Goal: Task Accomplishment & Management: Use online tool/utility

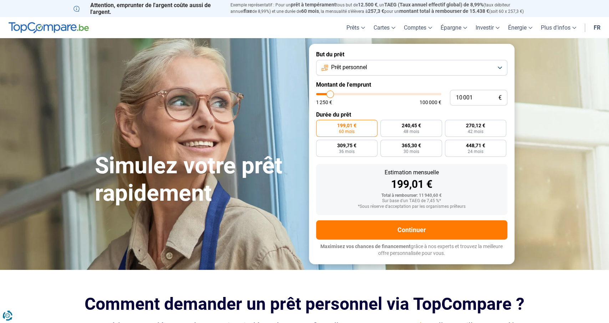
type input "10 250"
type input "10250"
type input "10 750"
type input "10750"
type input "11 000"
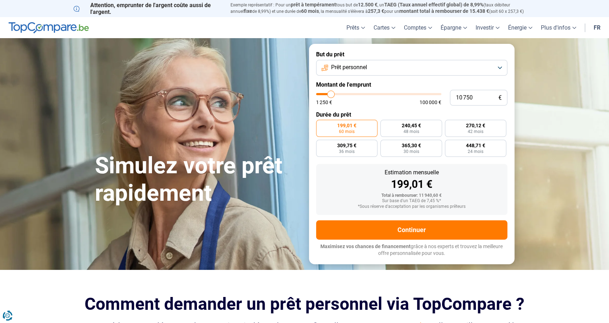
type input "11000"
type input "11 500"
type input "11500"
type input "12 250"
type input "12250"
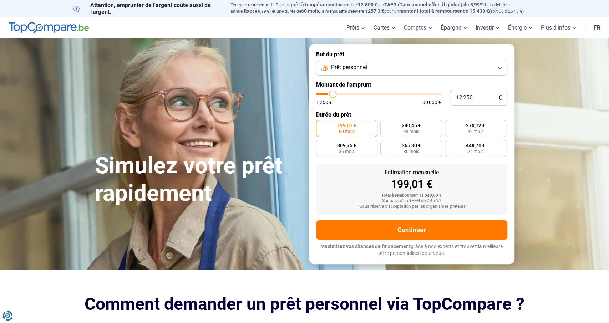
type input "13 000"
type input "13000"
type input "13 500"
type input "13500"
type input "14 500"
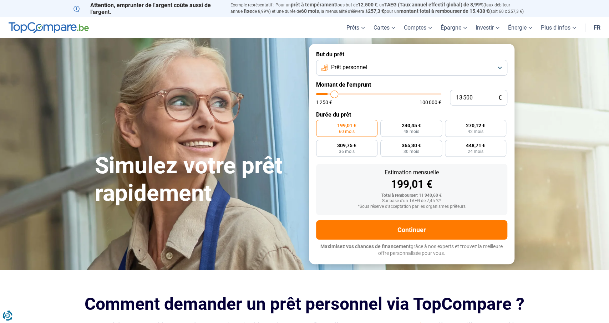
type input "14500"
type input "15 500"
type input "15500"
type input "16 750"
type input "16750"
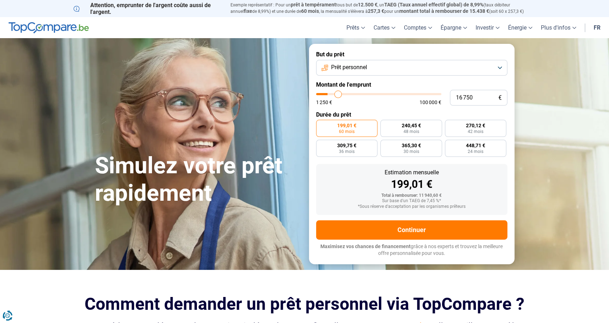
type input "18 000"
type input "18000"
type input "18 750"
type input "18750"
type input "19 750"
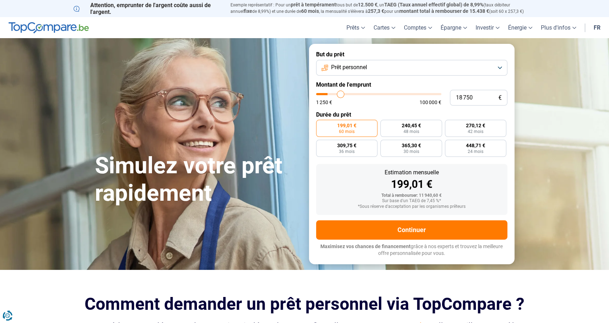
type input "19750"
type input "21 250"
type input "21250"
type input "22 750"
type input "22750"
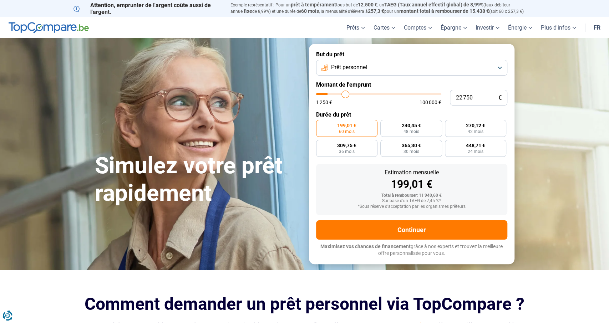
type input "24 500"
type input "24500"
type input "27 750"
type input "27750"
type input "30 500"
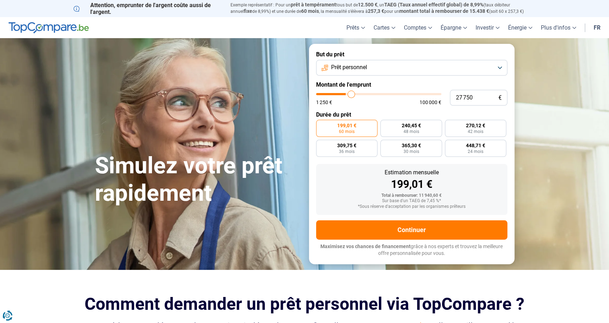
type input "30500"
type input "33 250"
type input "33250"
type input "37 500"
type input "37500"
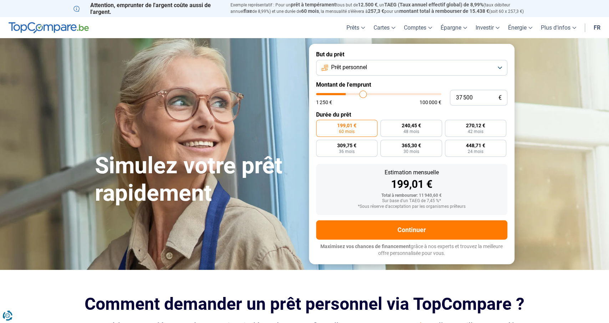
type input "41 000"
type input "41000"
type input "43 750"
type input "43750"
type input "46 250"
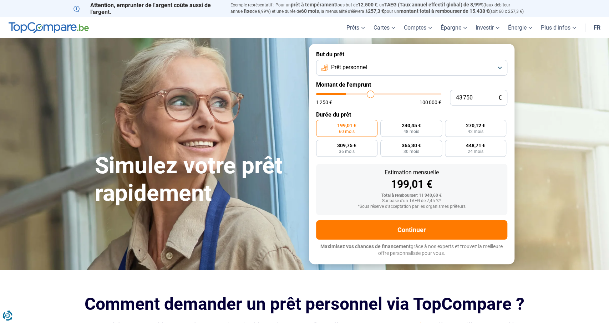
type input "46250"
type input "48 000"
type input "48000"
type input "49 000"
type input "49000"
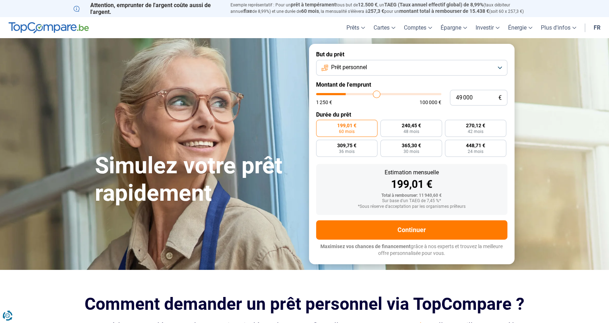
type input "50 250"
type input "50250"
type input "51 750"
type input "51750"
type input "54 250"
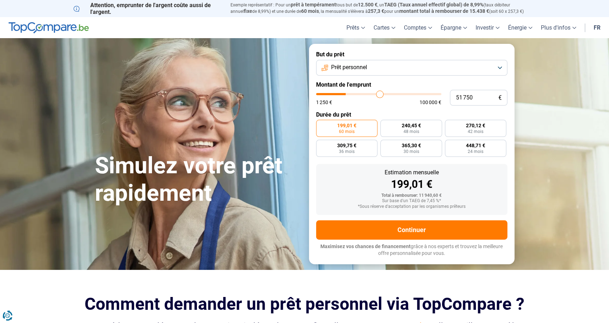
type input "54250"
type input "57 250"
type input "57250"
type input "60 000"
type input "60000"
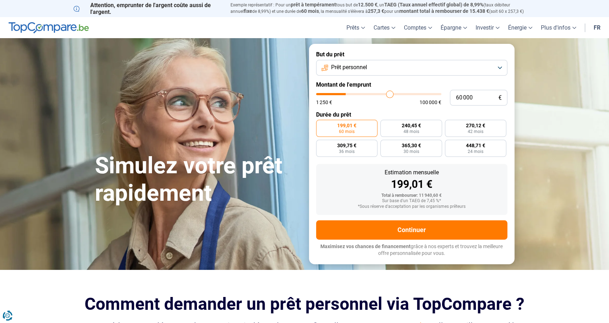
type input "61 750"
type input "61750"
type input "63 250"
type input "63250"
type input "64 000"
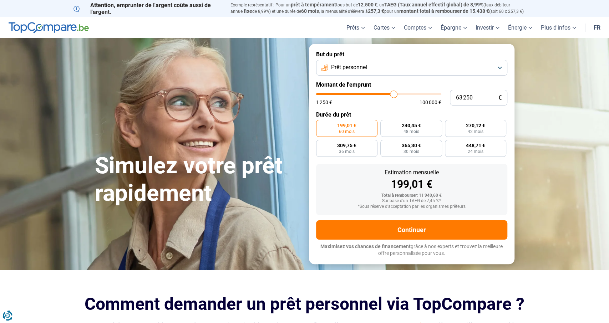
type input "64000"
type input "64 500"
type input "64500"
type input "65 000"
type input "65000"
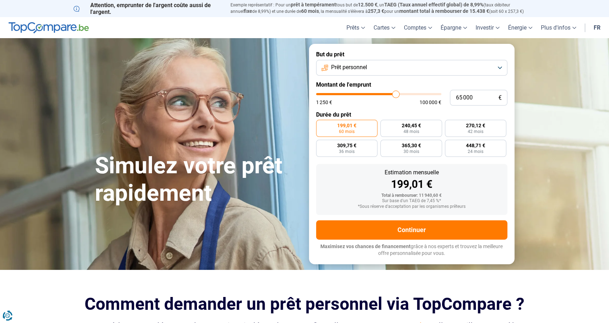
type input "65 250"
type input "65250"
type input "65 750"
type input "65750"
type input "66 000"
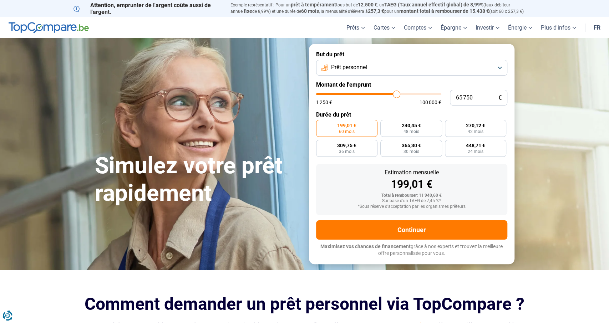
type input "66000"
type input "66 250"
type input "66250"
type input "67 000"
type input "67000"
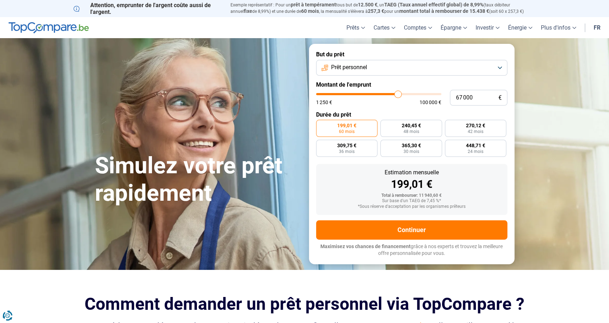
type input "67 500"
type input "67500"
type input "68 000"
type input "68000"
type input "68 250"
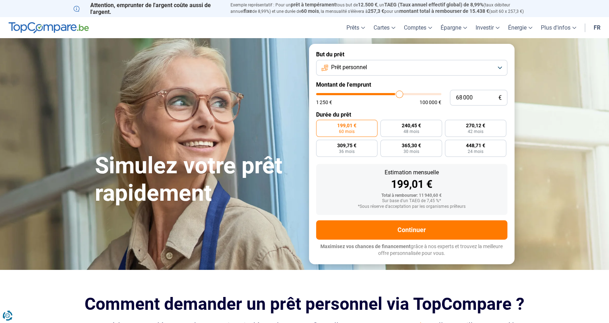
type input "68250"
type input "68 000"
type input "68000"
type input "67 500"
type input "67500"
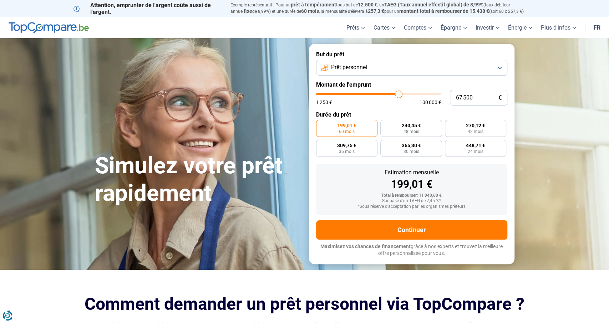
type input "67 000"
type input "67000"
type input "66 250"
type input "66250"
type input "65 500"
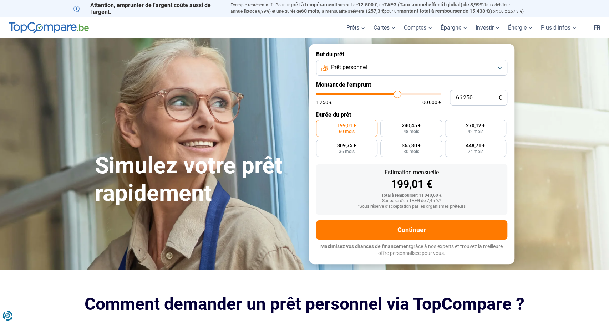
type input "65500"
type input "65 000"
type input "65000"
type input "64 250"
type input "64250"
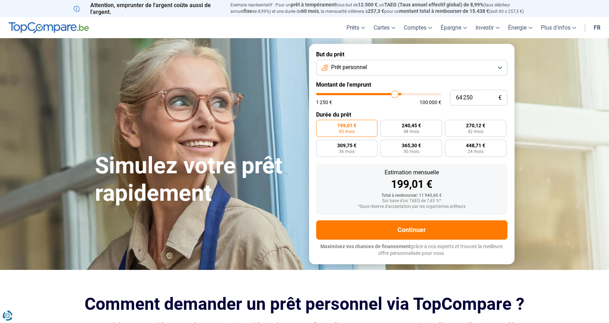
type input "63 750"
type input "63750"
type input "63 500"
type input "63500"
type input "63 000"
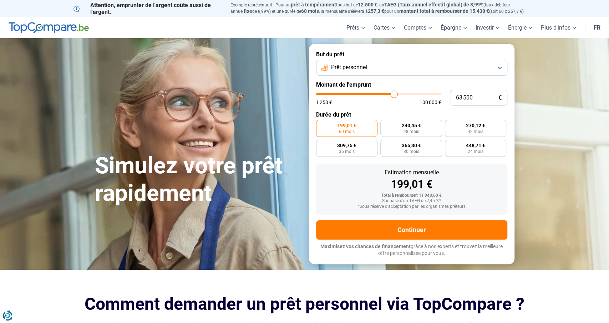
type input "63000"
type input "62 250"
type input "62250"
type input "61 250"
type input "61250"
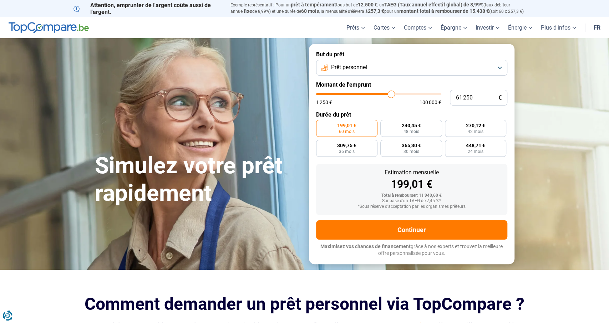
type input "60 500"
type input "60500"
type input "59 750"
type input "59750"
type input "59 000"
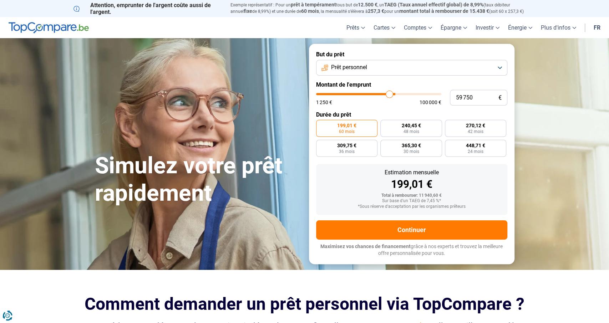
type input "59000"
type input "58 750"
type input "58750"
type input "58 250"
type input "58250"
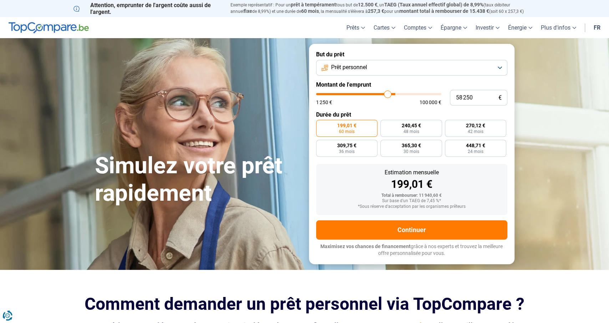
type input "58 000"
type input "58000"
type input "57 750"
type input "57750"
type input "57 500"
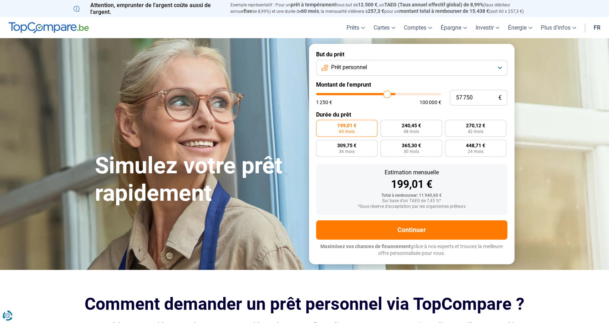
type input "57500"
type input "57 250"
type input "57250"
type input "57 000"
type input "57000"
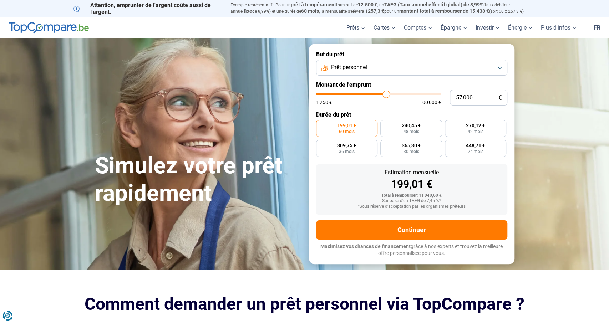
type input "56 750"
type input "56750"
type input "56 250"
type input "56250"
type input "56 000"
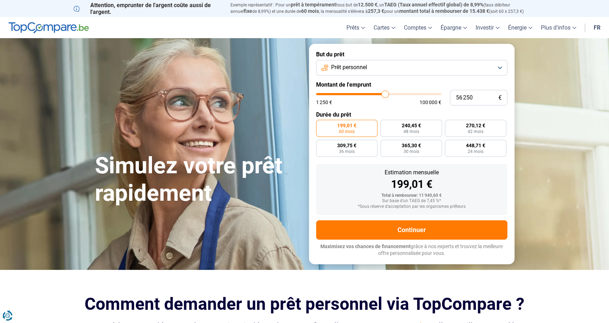
type input "56000"
type input "55 500"
type input "55500"
type input "55 250"
type input "55250"
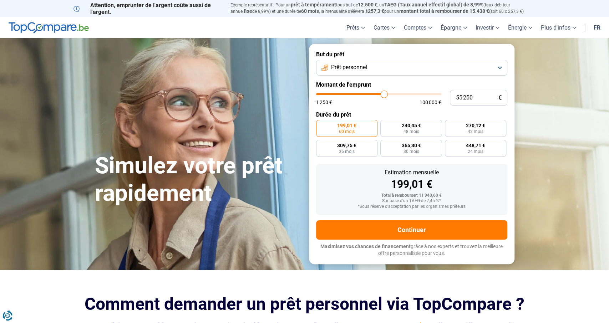
type input "54 750"
type input "54750"
type input "54 250"
type input "54250"
type input "54 000"
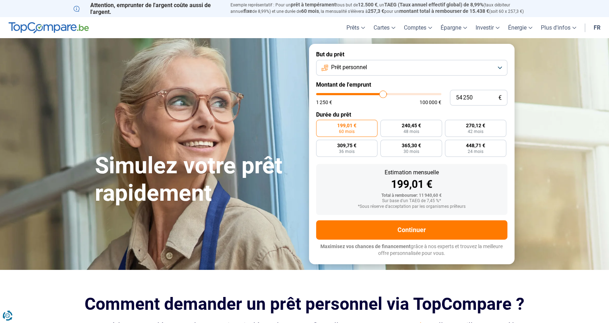
type input "54000"
type input "53 750"
type input "53750"
type input "53 250"
type input "53250"
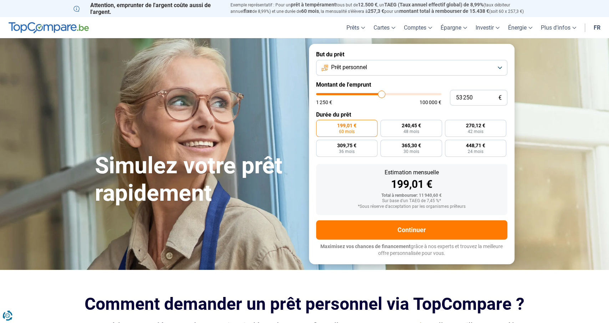
type input "53 000"
type input "53000"
type input "52 750"
type input "52750"
type input "52 250"
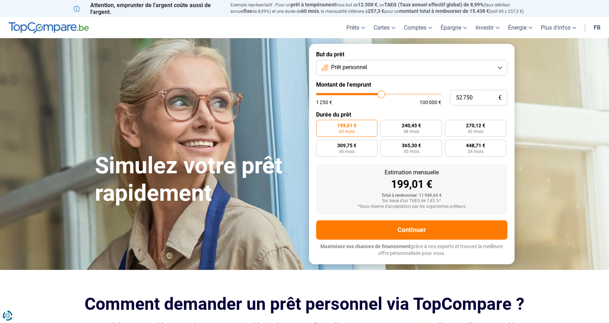
type input "52250"
type input "52 000"
type input "52000"
type input "51 500"
type input "51500"
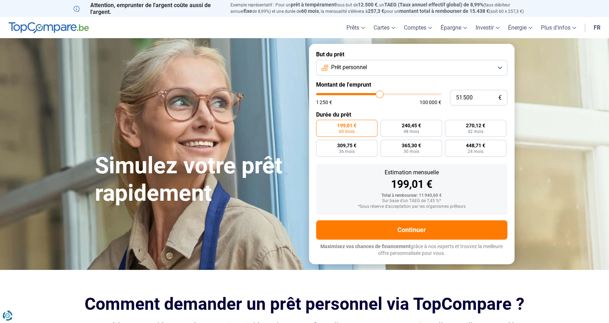
type input "51 000"
type input "51000"
type input "50 750"
type input "50750"
type input "50 250"
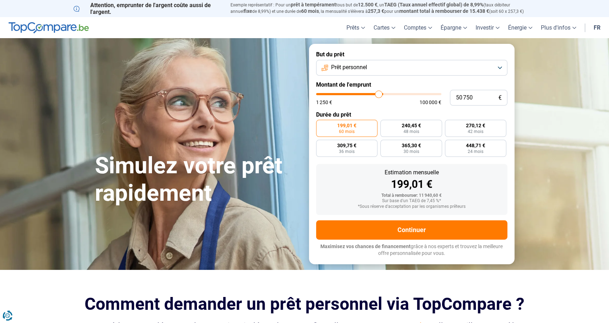
type input "50250"
type input "49 750"
type input "49750"
type input "49 500"
type input "49500"
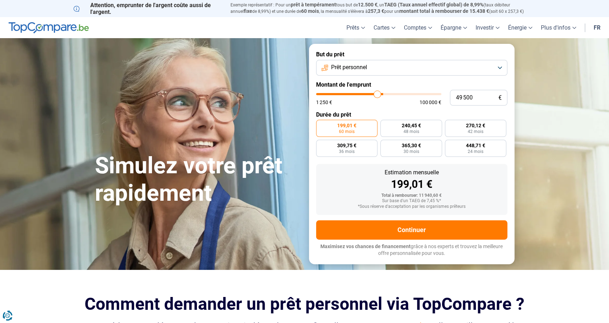
type input "49 250"
type input "49250"
type input "49 000"
type input "49000"
type input "48 750"
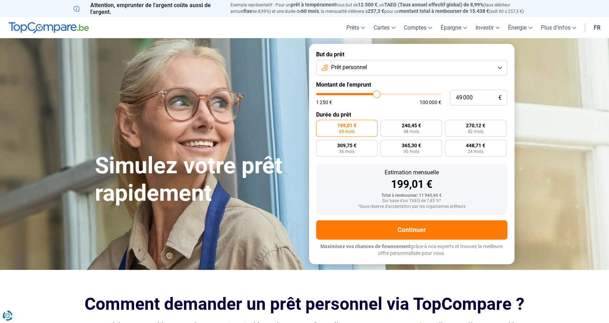
type input "48750"
type input "48 500"
type input "48500"
type input "48 250"
type input "48250"
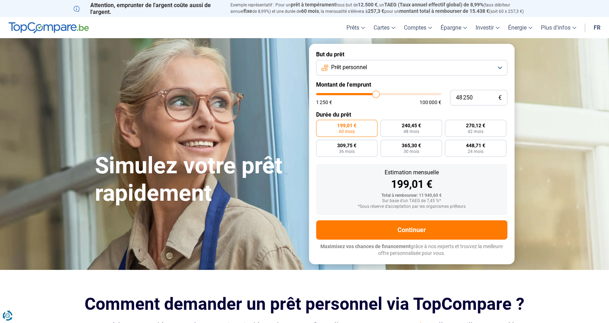
type input "48 000"
type input "48000"
type input "47 500"
type input "47500"
type input "47 250"
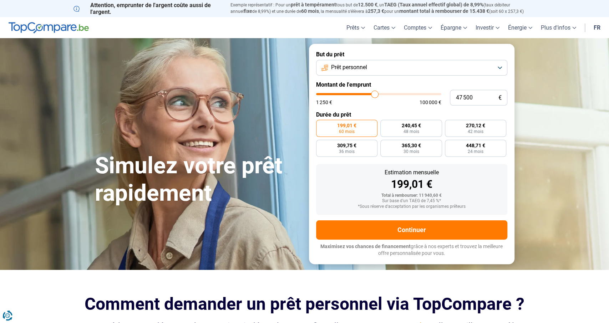
type input "47250"
type input "46 750"
type input "46750"
type input "46 250"
type input "46250"
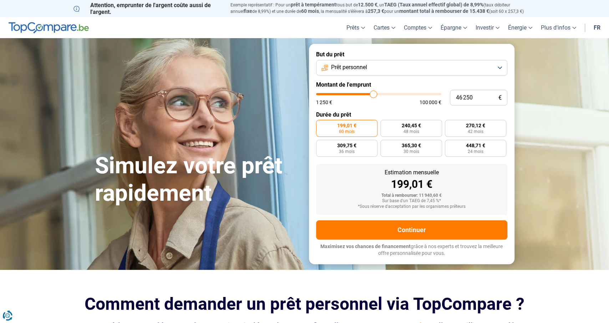
type input "45 750"
type input "45750"
type input "45 250"
type input "45250"
type input "45 000"
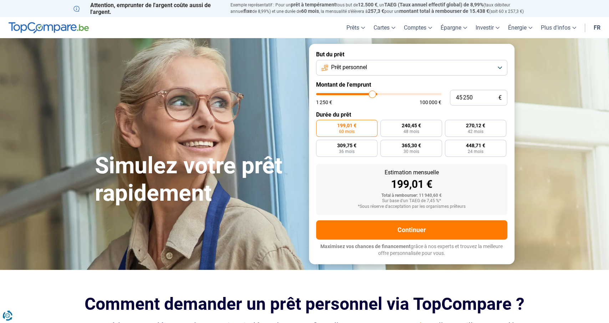
type input "45000"
type input "44 750"
type input "44750"
type input "44 500"
type input "44500"
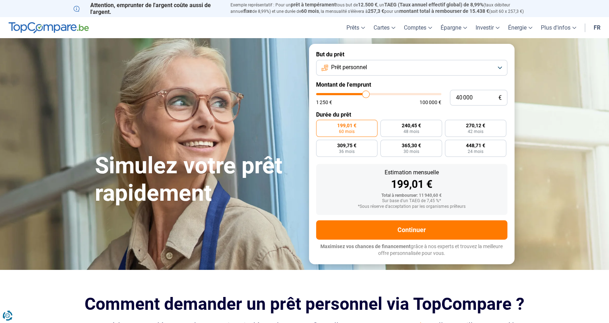
drag, startPoint x: 331, startPoint y: 96, endPoint x: 366, endPoint y: 101, distance: 35.3
click at [366, 95] on input "range" at bounding box center [378, 94] width 125 height 2
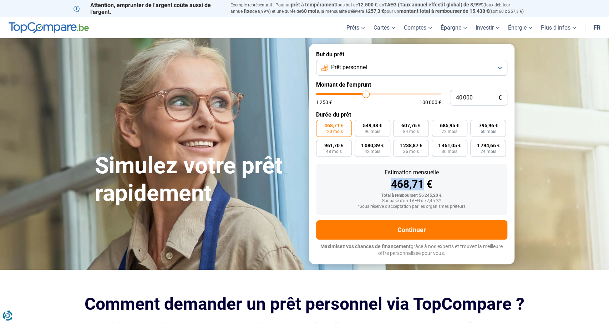
drag, startPoint x: 423, startPoint y: 184, endPoint x: 388, endPoint y: 185, distance: 35.0
click at [388, 185] on div "468,71 €" at bounding box center [412, 184] width 180 height 11
click at [391, 179] on div "468,71 €" at bounding box center [412, 184] width 180 height 11
drag, startPoint x: 392, startPoint y: 184, endPoint x: 424, endPoint y: 187, distance: 31.6
click at [424, 187] on div "468,71 €" at bounding box center [412, 184] width 180 height 11
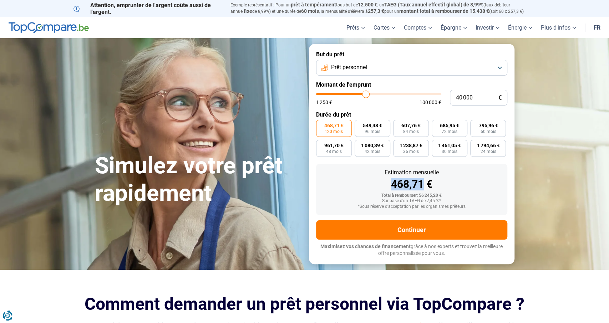
click at [424, 187] on div "468,71 €" at bounding box center [412, 184] width 180 height 11
drag, startPoint x: 424, startPoint y: 187, endPoint x: 392, endPoint y: 187, distance: 31.4
click at [392, 187] on div "468,71 €" at bounding box center [412, 184] width 180 height 11
click at [391, 186] on div "468,71 €" at bounding box center [412, 184] width 180 height 11
drag, startPoint x: 392, startPoint y: 184, endPoint x: 435, endPoint y: 186, distance: 42.8
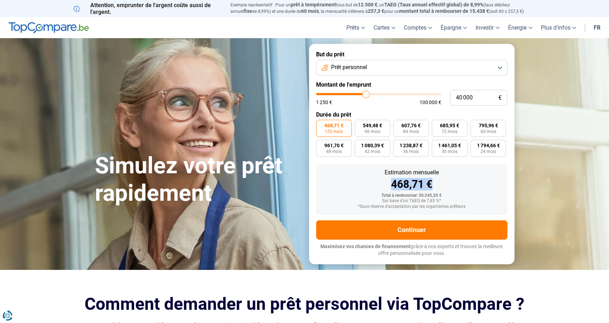
click at [435, 186] on div "468,71 €" at bounding box center [412, 184] width 180 height 11
click at [437, 186] on div "468,71 €" at bounding box center [412, 184] width 180 height 11
drag, startPoint x: 365, startPoint y: 95, endPoint x: 354, endPoint y: 95, distance: 11.4
click at [354, 95] on input "range" at bounding box center [378, 94] width 125 height 2
click at [386, 69] on button "Prêt personnel" at bounding box center [411, 68] width 191 height 16
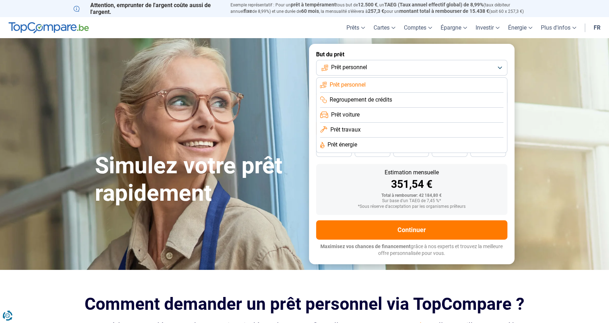
click at [354, 132] on span "Prêt travaux" at bounding box center [345, 130] width 30 height 8
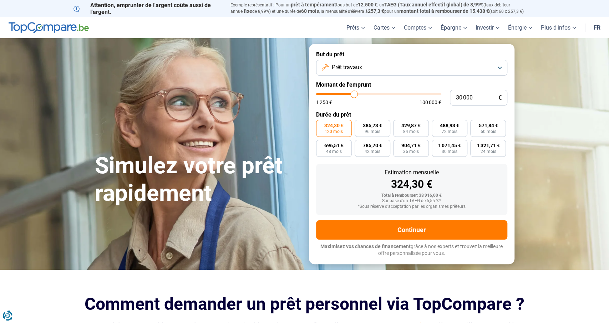
click at [394, 70] on button "Prêt travaux" at bounding box center [411, 68] width 191 height 16
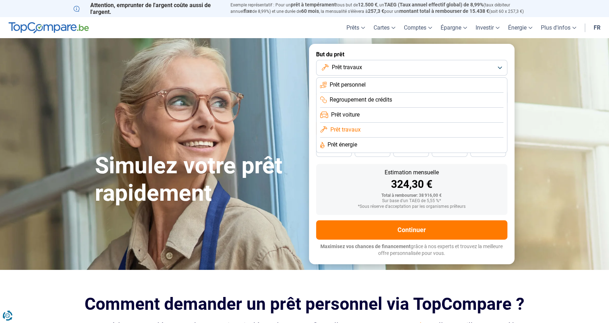
click at [374, 88] on li "Prêt personnel" at bounding box center [411, 85] width 183 height 15
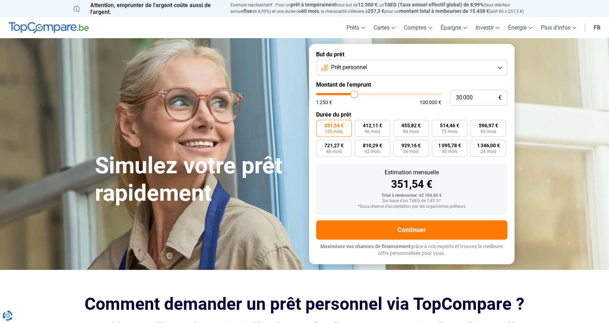
click at [375, 68] on button "Prêt personnel" at bounding box center [411, 68] width 191 height 16
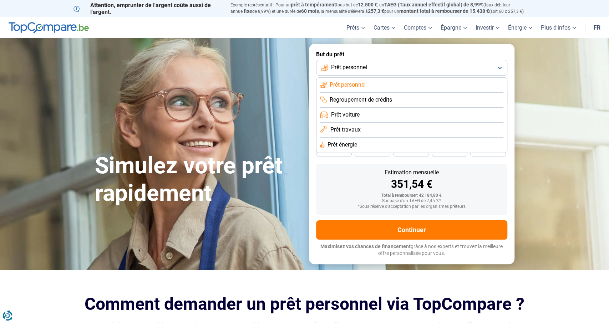
click at [354, 131] on span "Prêt travaux" at bounding box center [345, 130] width 30 height 8
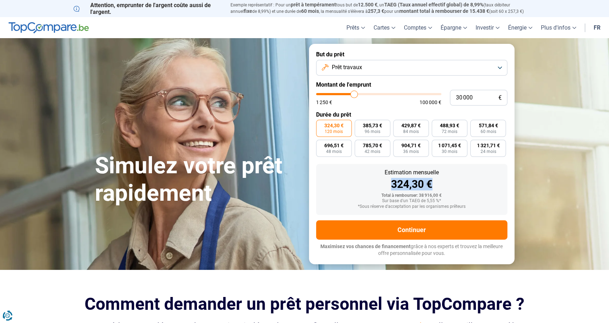
drag, startPoint x: 435, startPoint y: 184, endPoint x: 388, endPoint y: 186, distance: 47.5
click at [388, 186] on div "324,30 €" at bounding box center [412, 184] width 180 height 11
click at [439, 188] on div "324,30 €" at bounding box center [412, 184] width 180 height 11
drag, startPoint x: 437, startPoint y: 187, endPoint x: 383, endPoint y: 172, distance: 56.1
click at [383, 172] on div "Estimation mensuelle 324,30 €" at bounding box center [412, 180] width 180 height 20
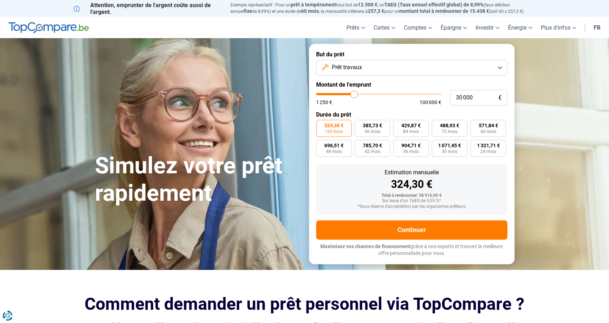
click at [383, 172] on div "Estimation mensuelle" at bounding box center [412, 173] width 180 height 6
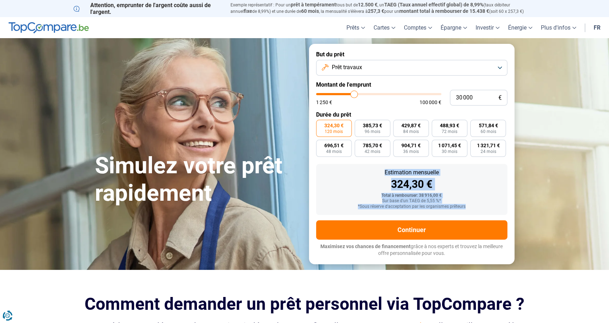
drag, startPoint x: 384, startPoint y: 172, endPoint x: 471, endPoint y: 209, distance: 94.2
click at [471, 209] on div "Estimation mensuelle 324,30 € Total à rembourser: 38 916,00 € Sur base d'un TAE…" at bounding box center [411, 189] width 191 height 51
click at [474, 207] on div "*Sous réserve d'acceptation par les organismes prêteurs" at bounding box center [412, 206] width 180 height 5
drag, startPoint x: 469, startPoint y: 207, endPoint x: 381, endPoint y: 172, distance: 94.4
click at [381, 172] on div "Estimation mensuelle 324,30 € Total à rembourser: 38 916,00 € Sur base d'un TAE…" at bounding box center [411, 189] width 191 height 51
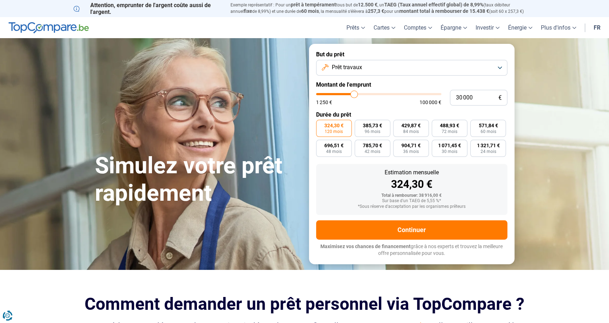
click at [379, 172] on div "Estimation mensuelle" at bounding box center [412, 173] width 180 height 6
